Goal: Navigation & Orientation: Find specific page/section

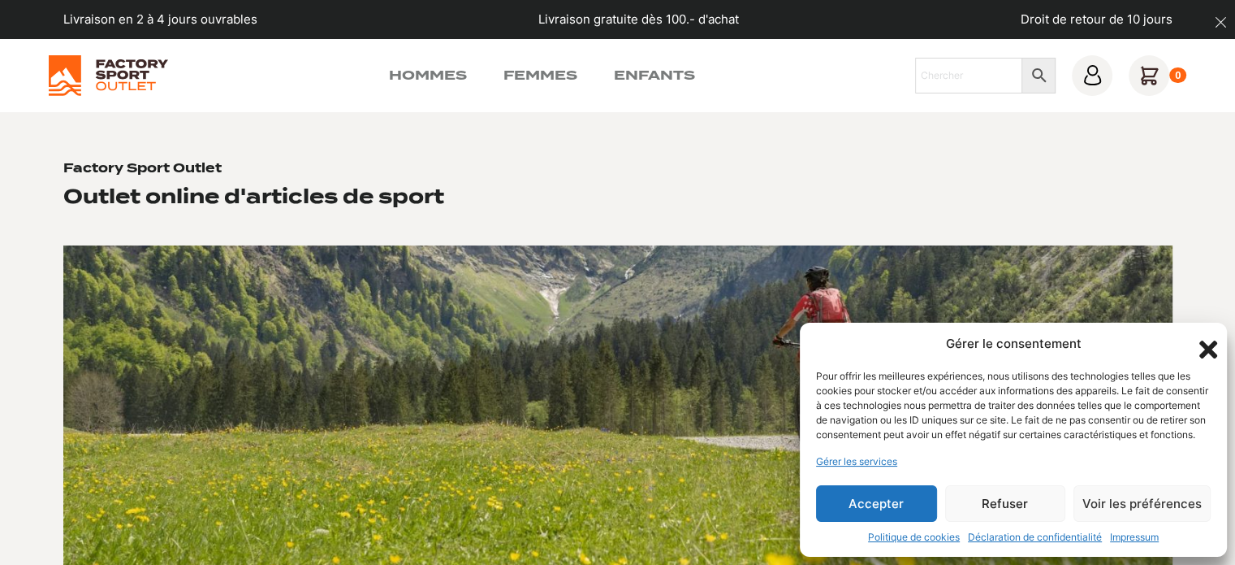
click at [1203, 340] on icon "Fermer la boîte de dialogue" at bounding box center [1209, 349] width 18 height 18
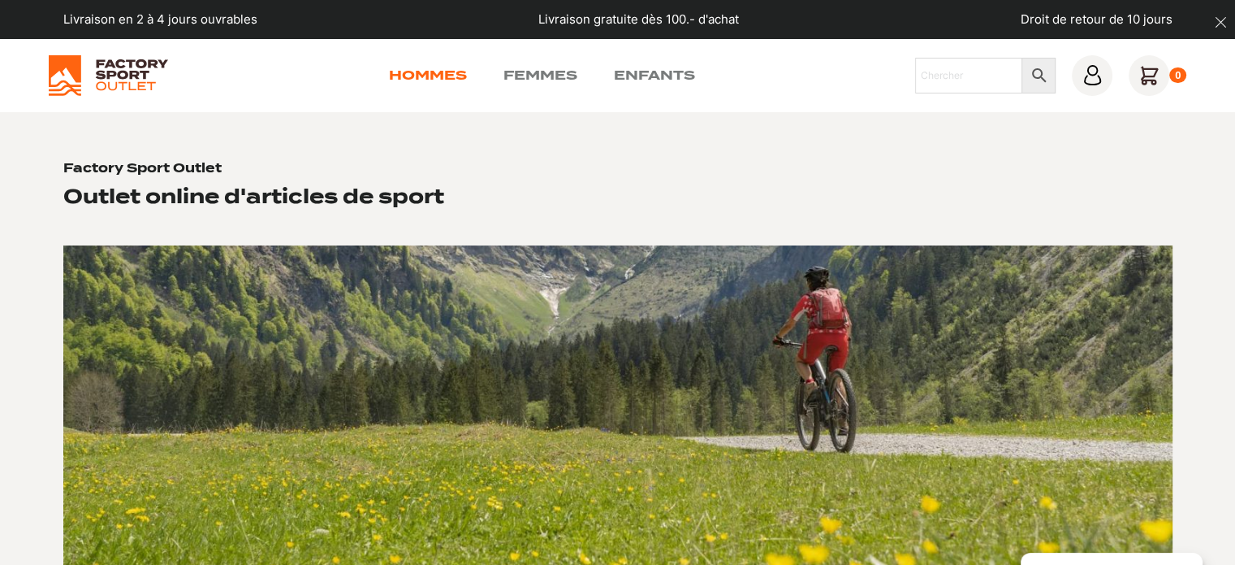
click at [431, 78] on link "Hommes" at bounding box center [428, 75] width 78 height 19
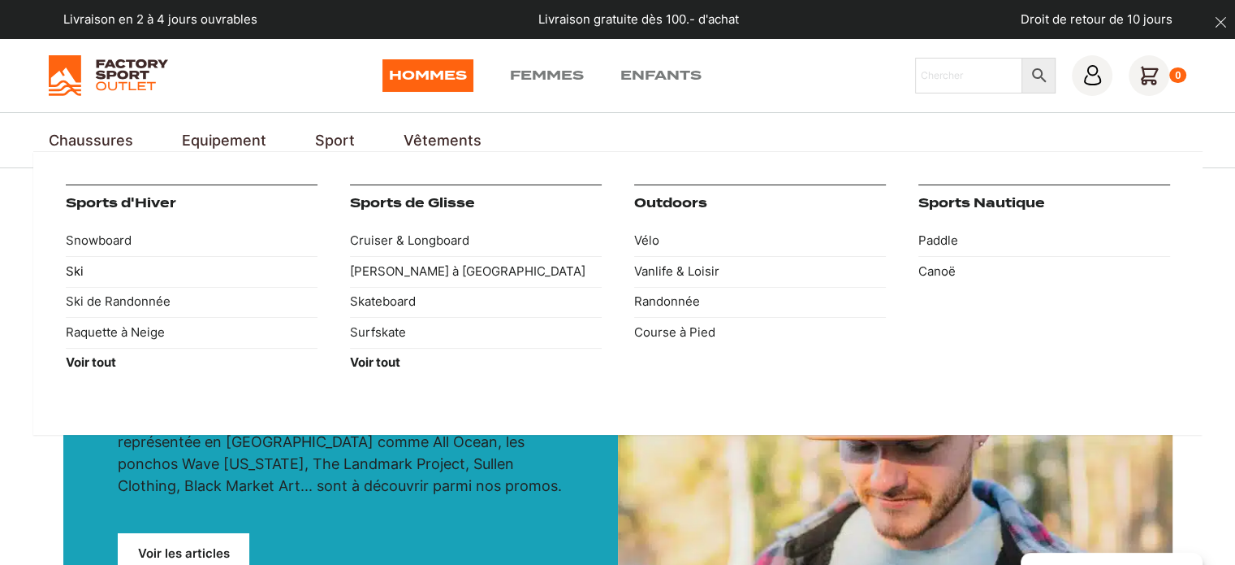
click at [77, 272] on link "Ski" at bounding box center [192, 271] width 252 height 31
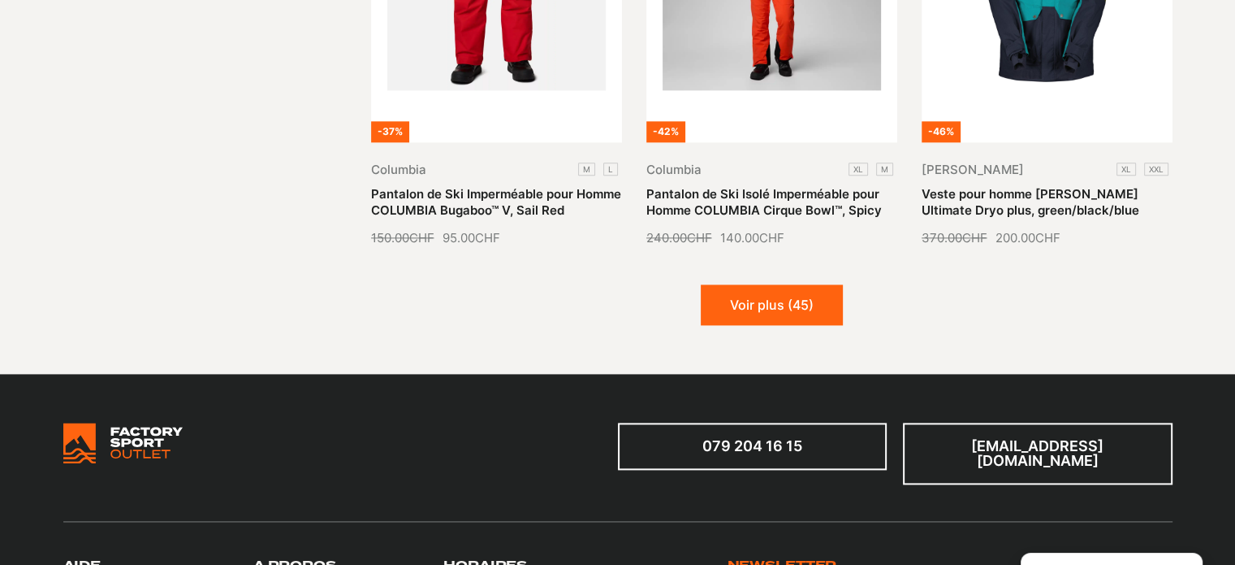
scroll to position [2062, 0]
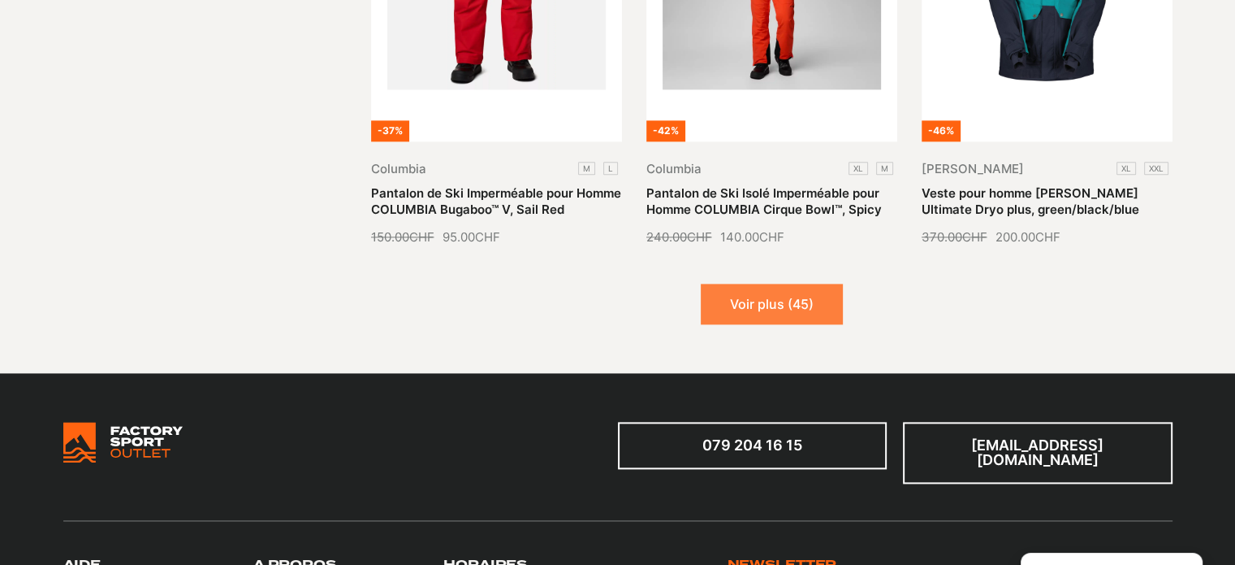
click at [738, 288] on button "Voir plus (45)" at bounding box center [772, 303] width 142 height 41
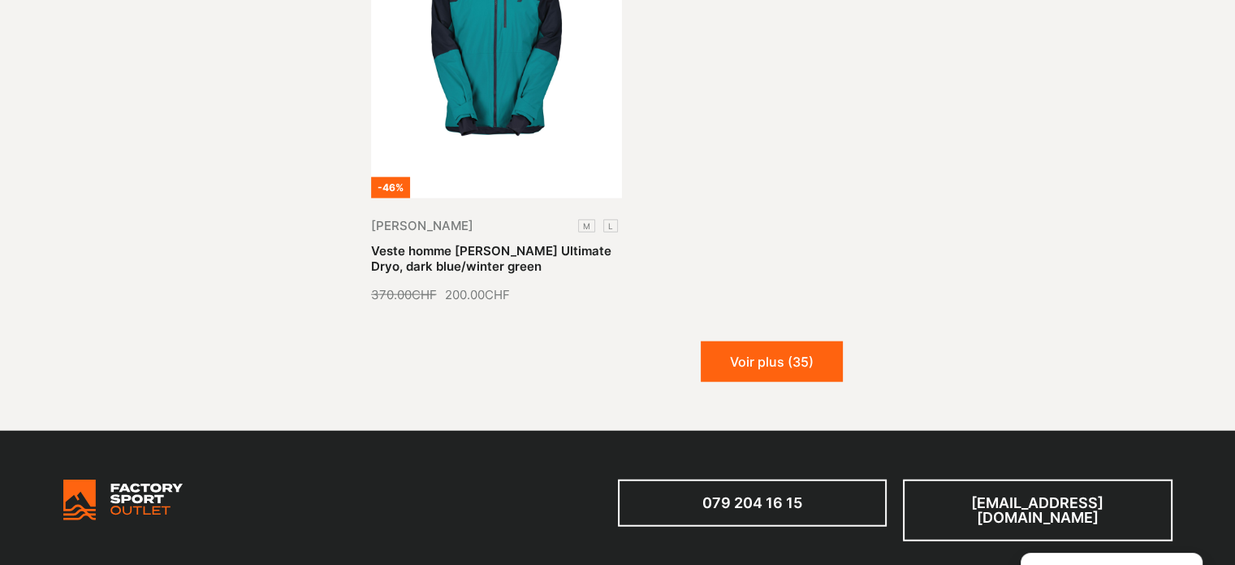
scroll to position [3894, 0]
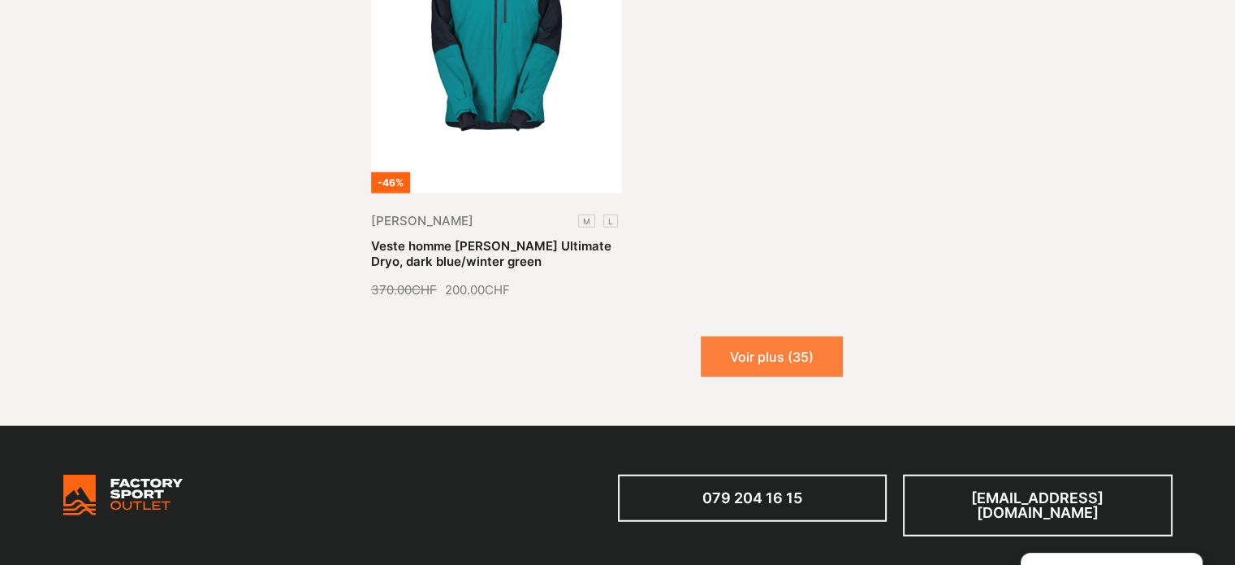
click at [741, 336] on button "Voir plus (35)" at bounding box center [772, 356] width 142 height 41
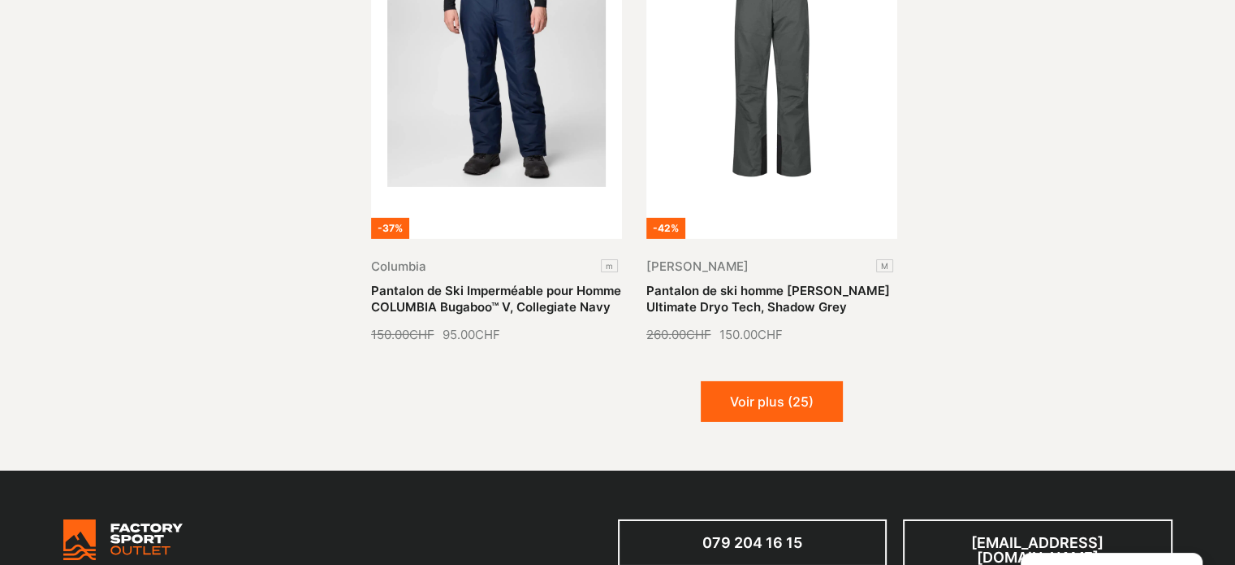
scroll to position [5268, 0]
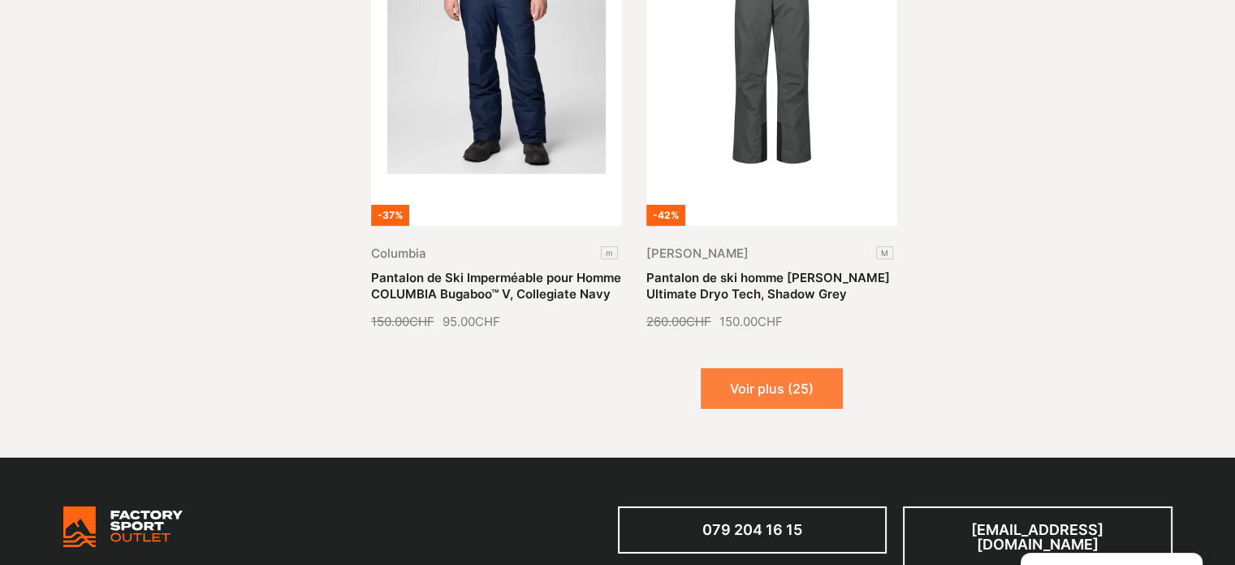
click at [749, 368] on button "Voir plus (25)" at bounding box center [772, 388] width 142 height 41
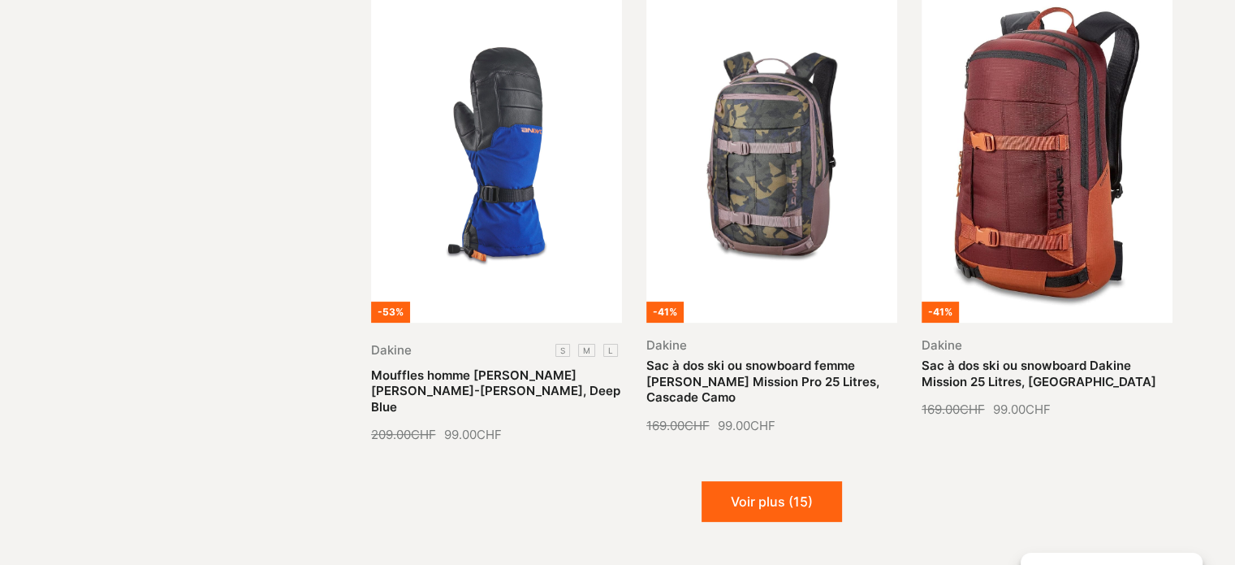
scroll to position [6600, 0]
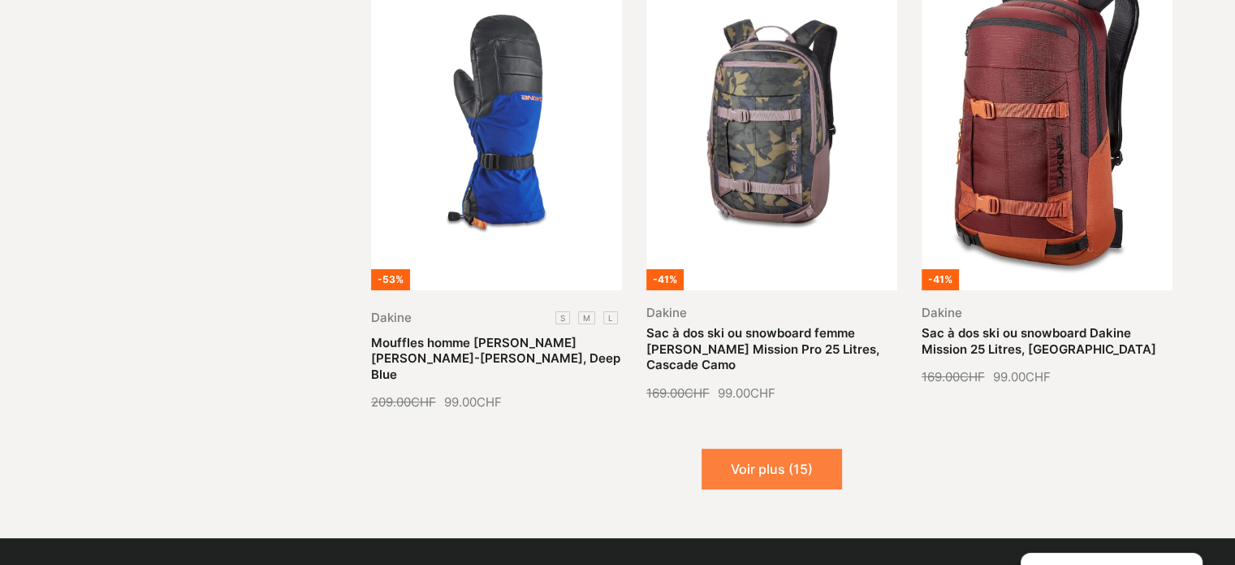
click at [756, 448] on button "Voir plus (15)" at bounding box center [772, 468] width 141 height 41
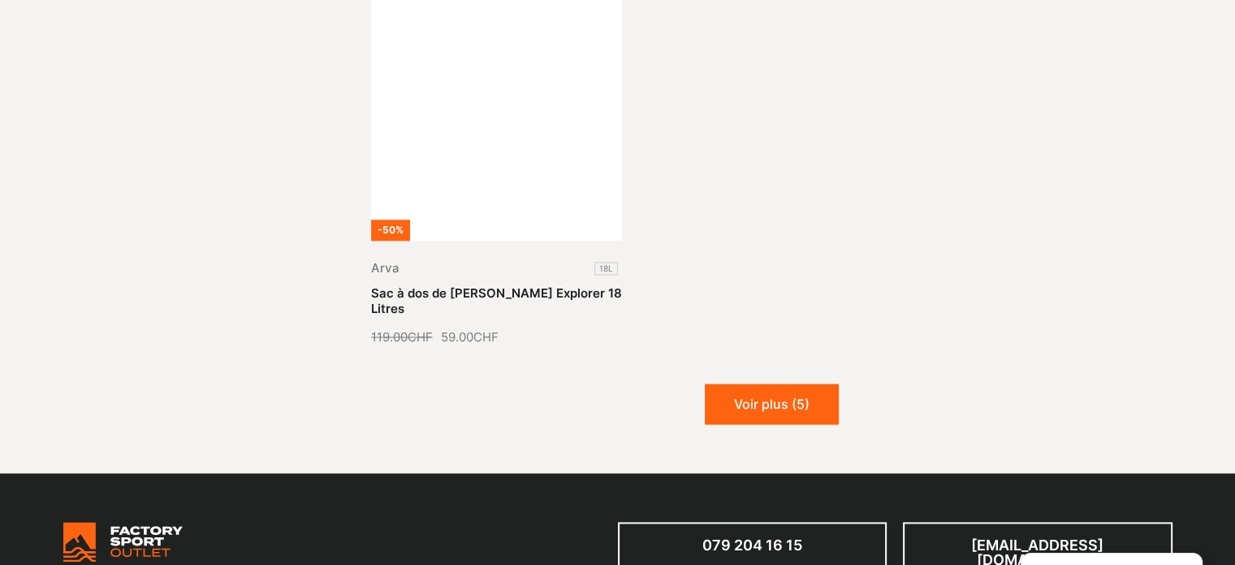
scroll to position [8517, 0]
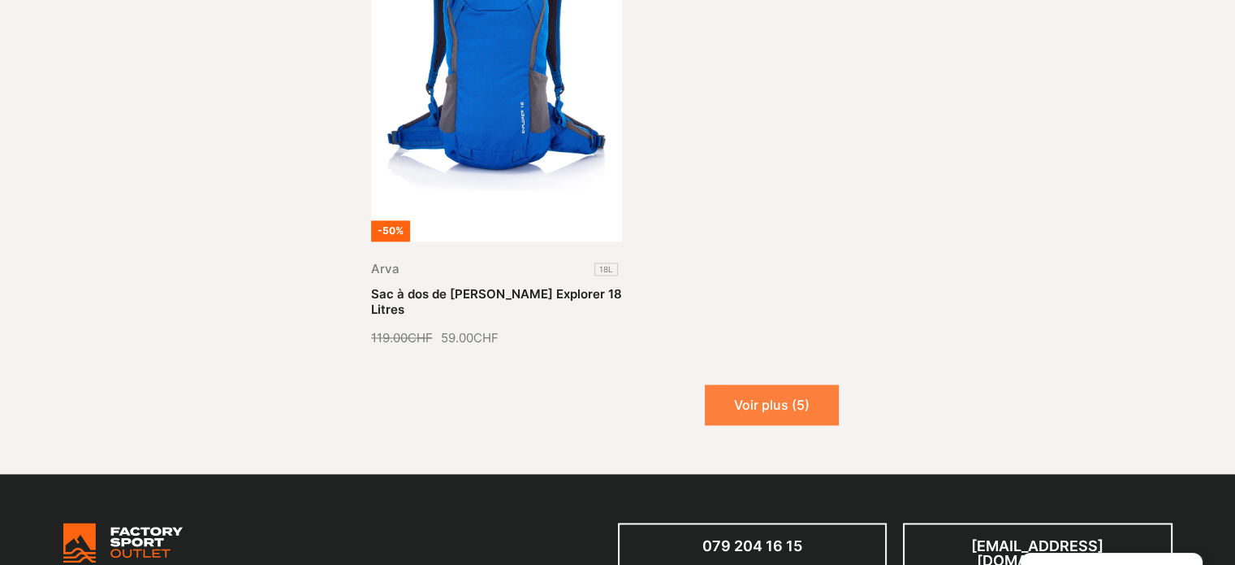
click at [805, 384] on button "Voir plus (5)" at bounding box center [772, 404] width 134 height 41
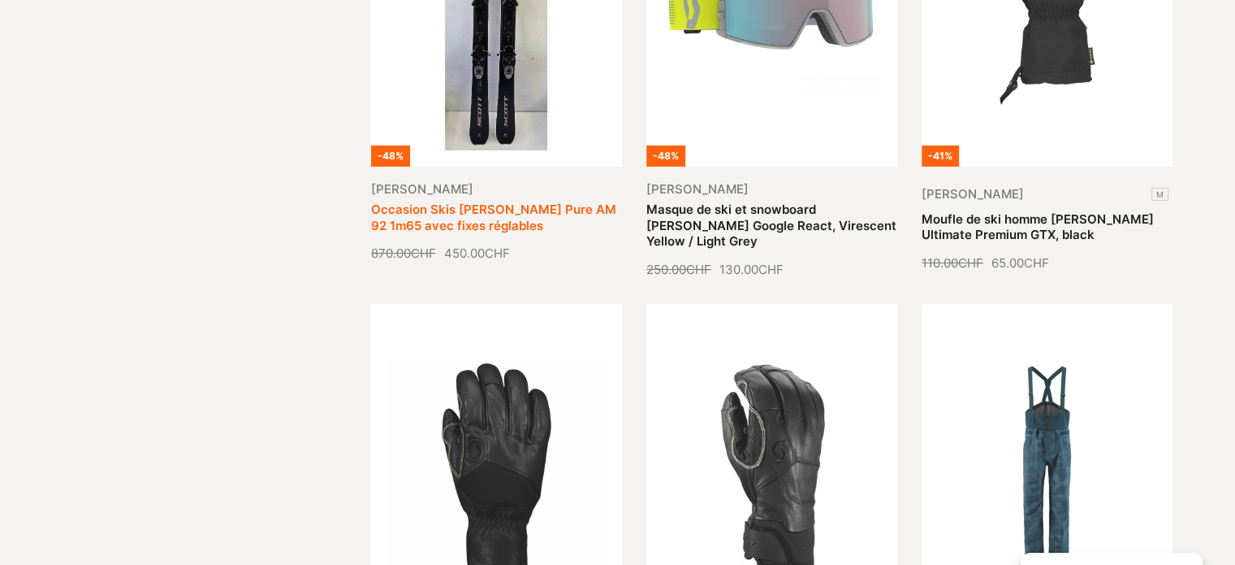
scroll to position [5762, 0]
